Goal: Information Seeking & Learning: Learn about a topic

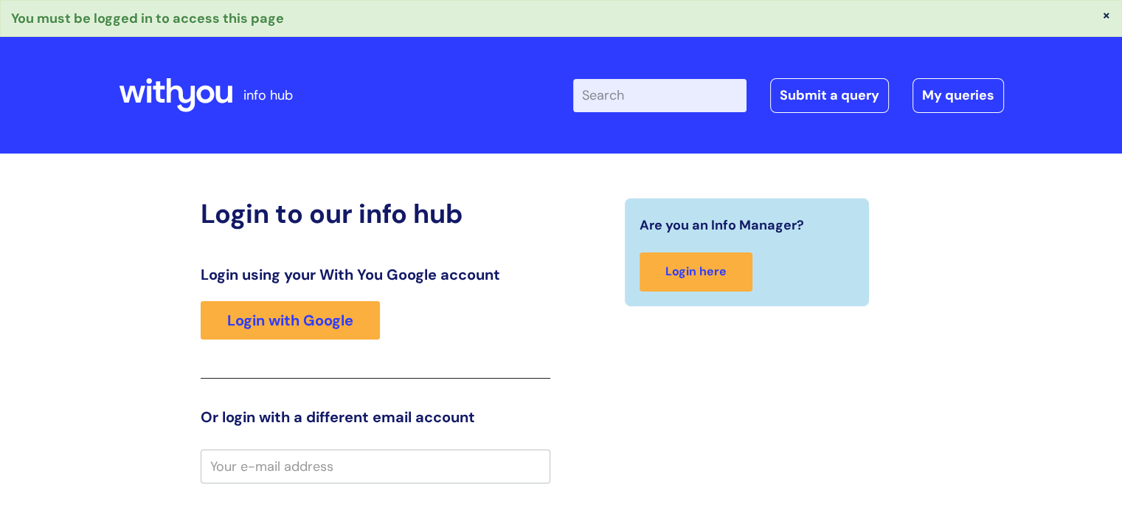
click at [277, 351] on div "Login using your With You Google account Login with Google" at bounding box center [376, 322] width 350 height 113
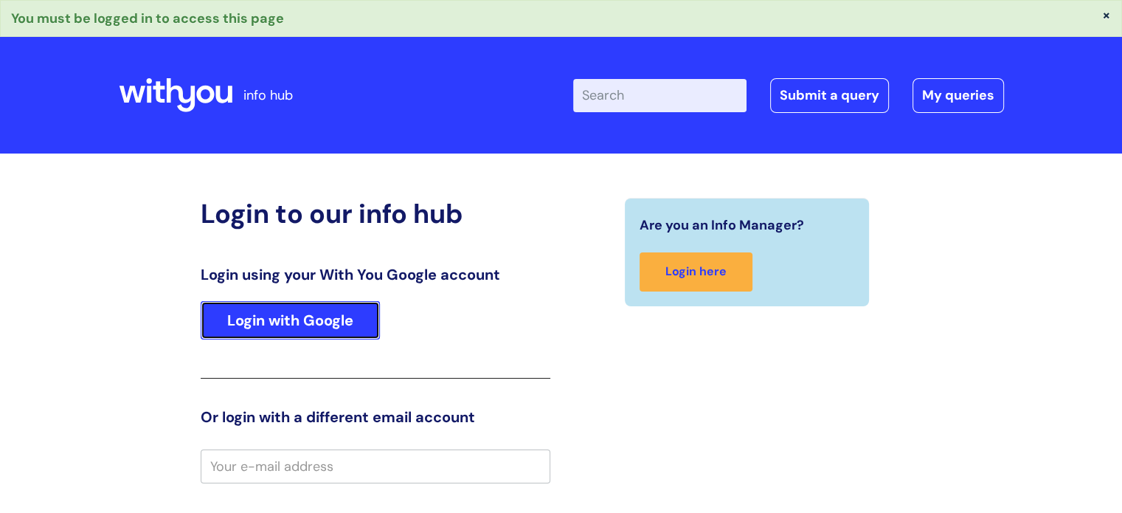
click at [271, 336] on link "Login with Google" at bounding box center [290, 320] width 179 height 38
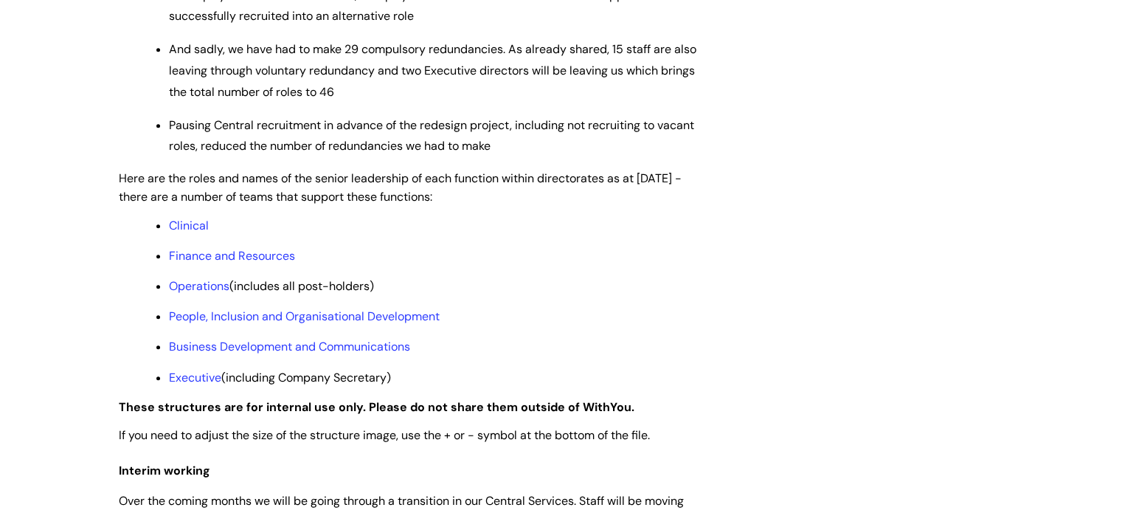
scroll to position [1105, 0]
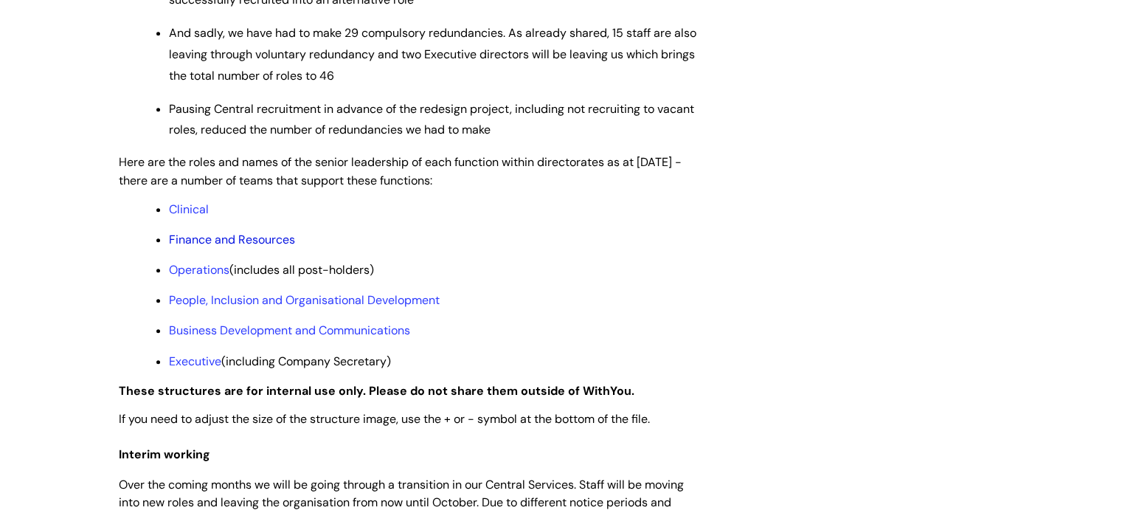
click at [215, 247] on link "Finance and Resources" at bounding box center [232, 239] width 126 height 15
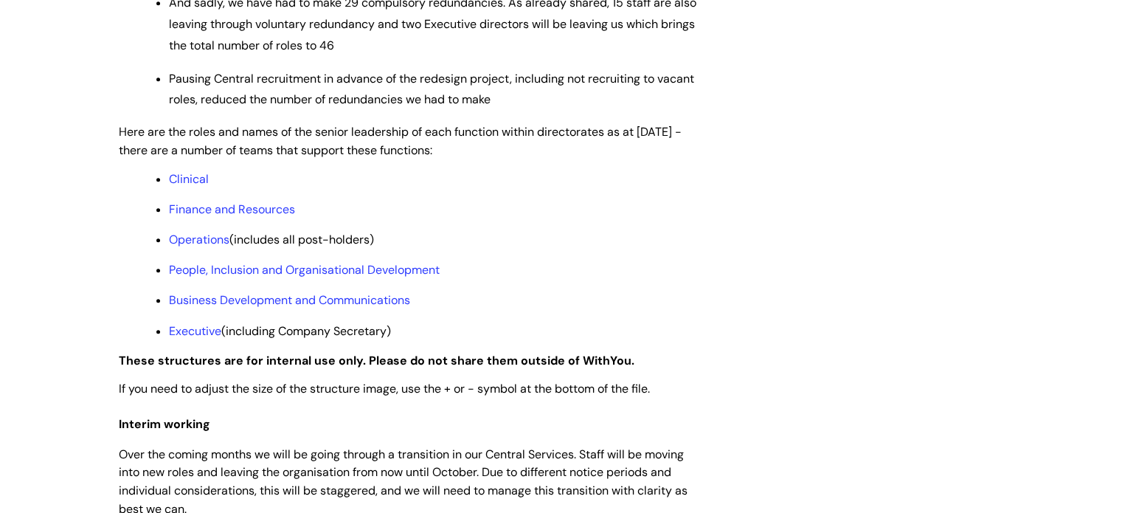
scroll to position [1204, 0]
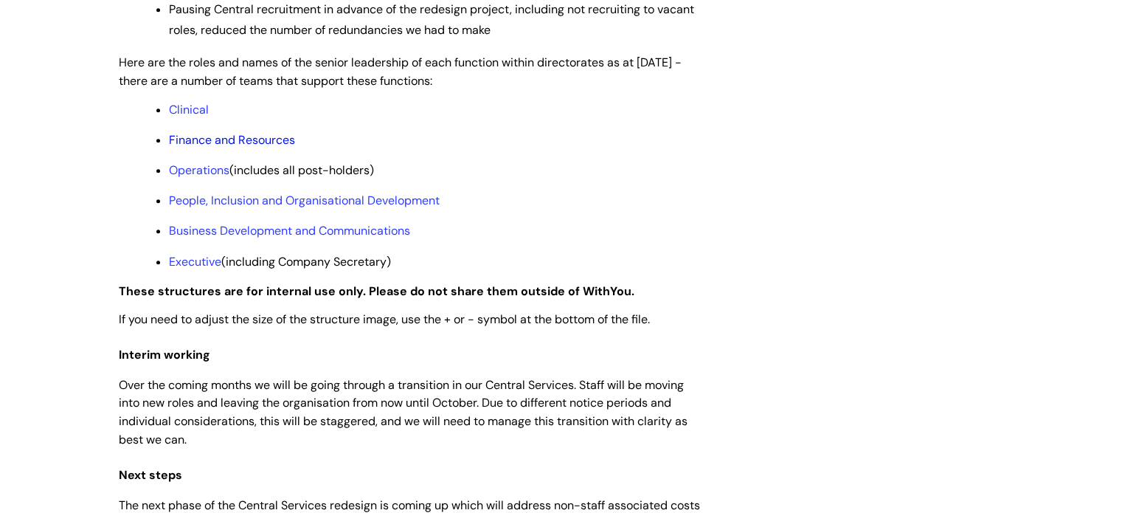
click at [218, 148] on link "Finance and Resources" at bounding box center [232, 139] width 126 height 15
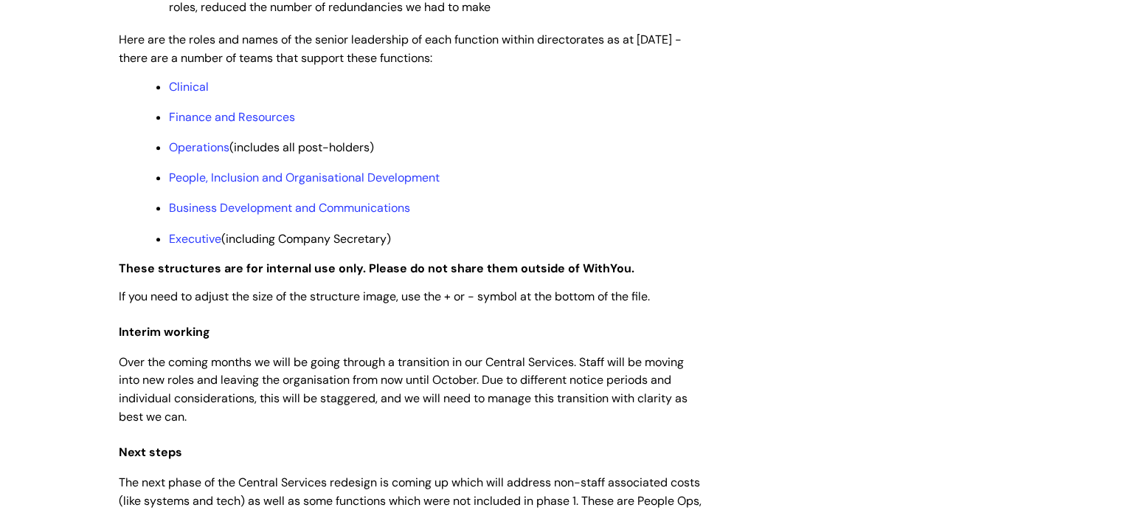
scroll to position [1223, 0]
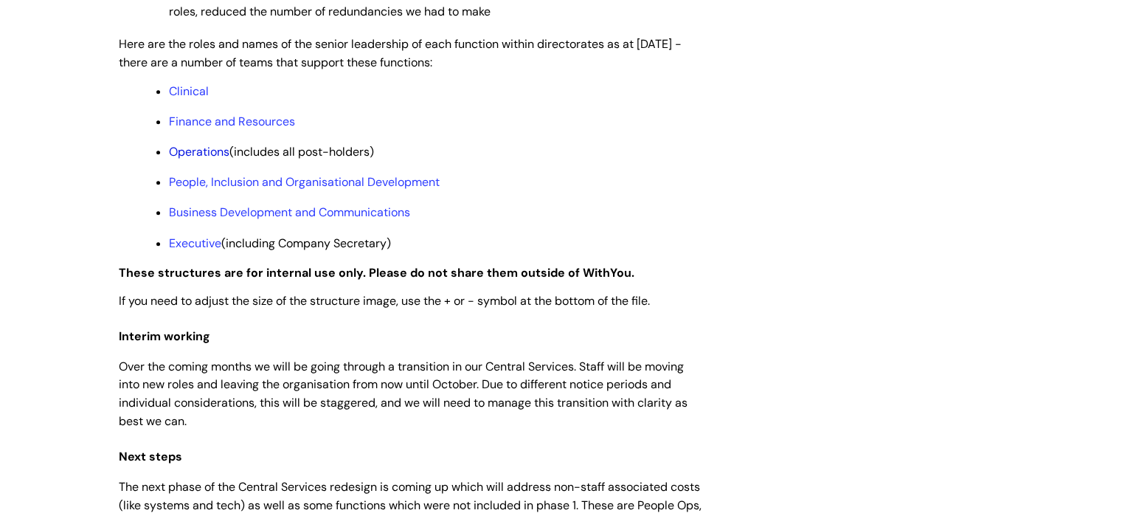
click at [207, 159] on link "Operations" at bounding box center [199, 151] width 60 height 15
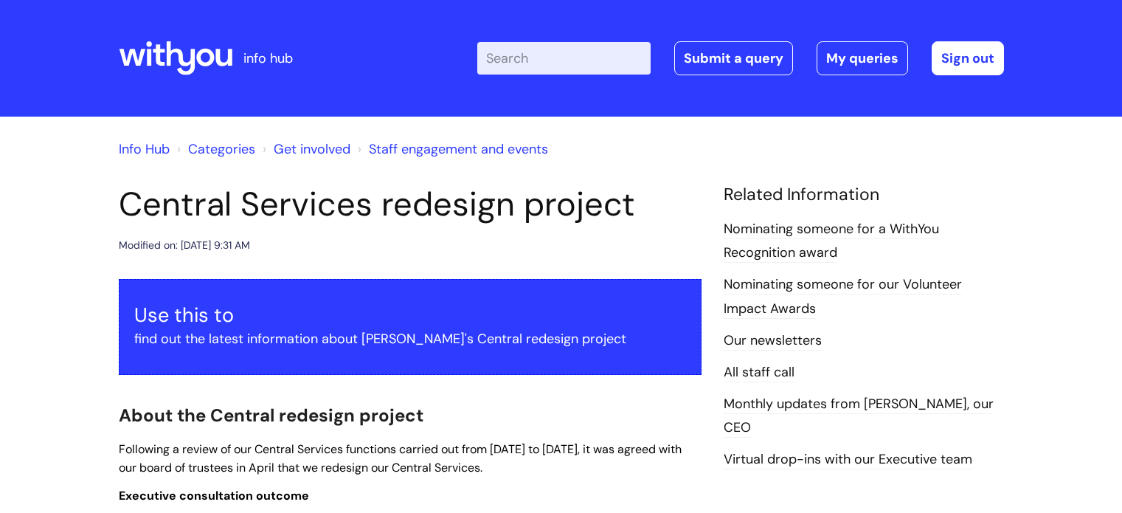
scroll to position [1223, 0]
